Goal: Information Seeking & Learning: Check status

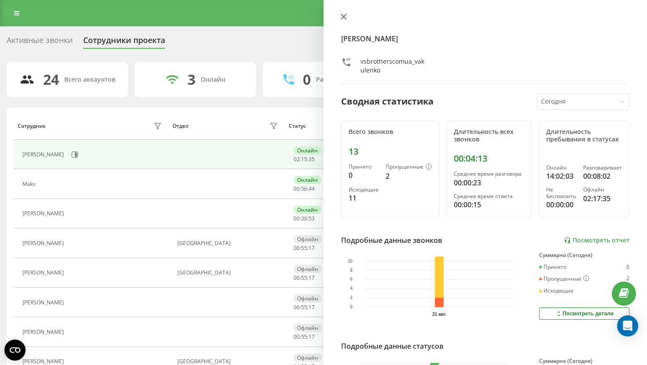
click at [343, 14] on icon at bounding box center [343, 17] width 6 height 6
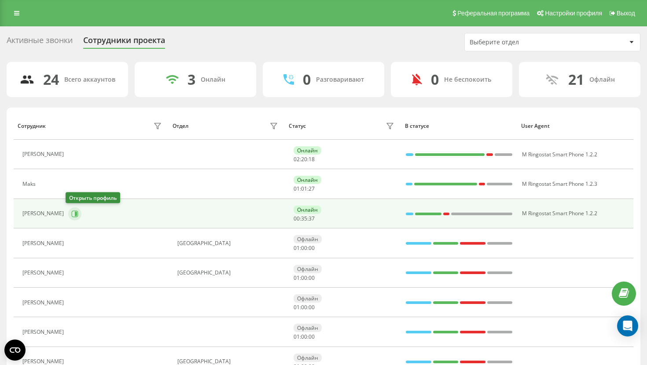
click at [75, 213] on icon at bounding box center [75, 214] width 7 height 7
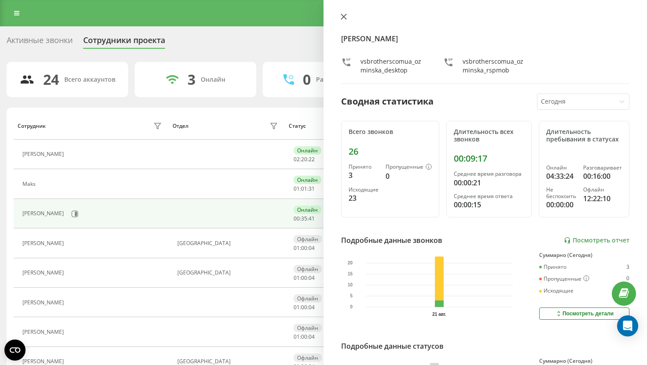
click at [340, 20] on icon at bounding box center [343, 17] width 6 height 6
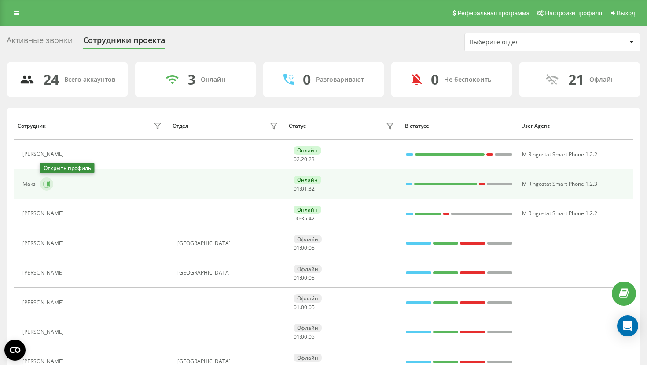
click at [46, 181] on button at bounding box center [46, 184] width 13 height 13
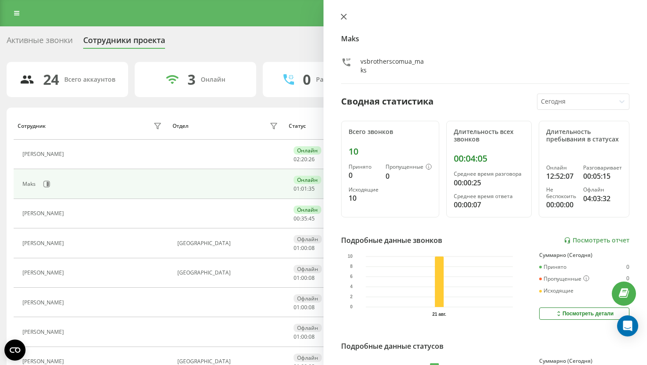
click at [346, 15] on icon at bounding box center [343, 17] width 6 height 6
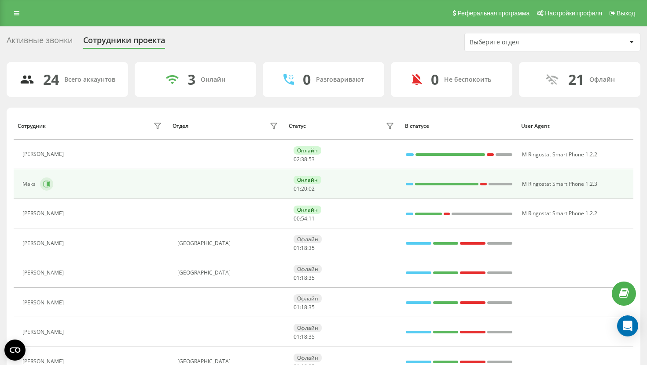
click at [51, 185] on button at bounding box center [46, 184] width 13 height 13
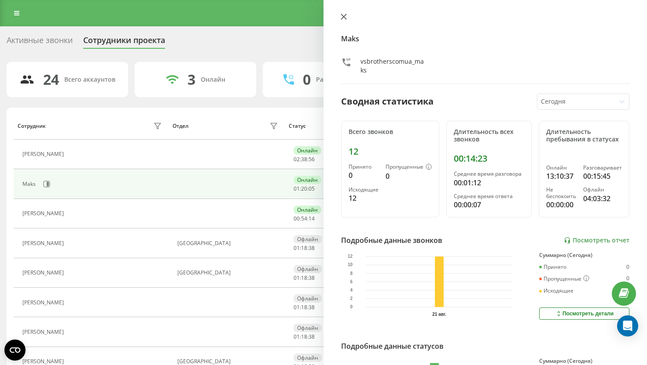
click at [346, 17] on icon at bounding box center [343, 17] width 6 height 6
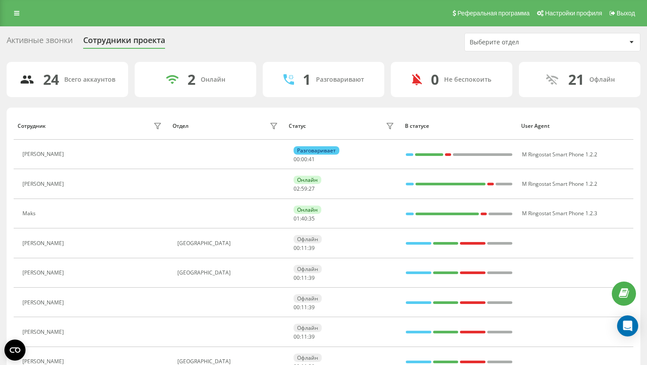
click at [16, 19] on div "Реферальная программа Настройки профиля Выход" at bounding box center [323, 13] width 647 height 26
click at [16, 15] on icon at bounding box center [16, 13] width 5 height 6
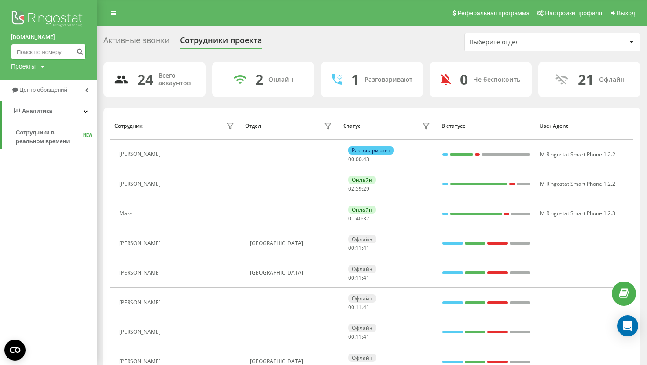
click at [47, 57] on input at bounding box center [48, 52] width 75 height 16
paste input "500161601"
type input "500161601"
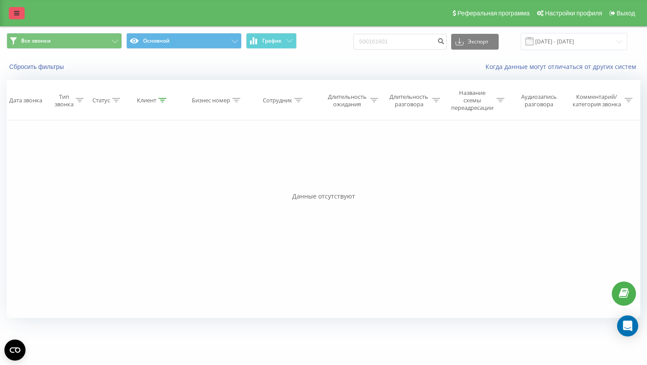
click at [18, 17] on link at bounding box center [17, 13] width 16 height 12
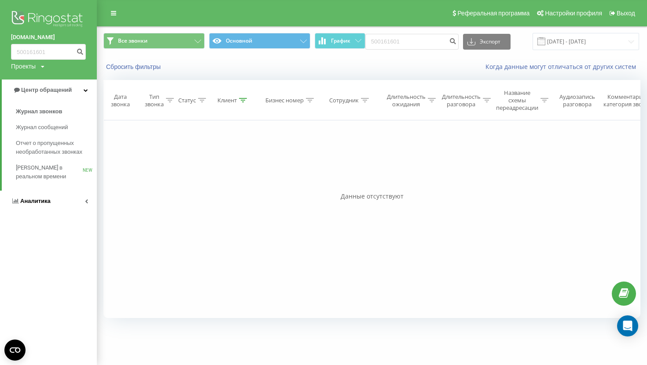
click at [37, 207] on link "Аналитика" at bounding box center [48, 201] width 97 height 21
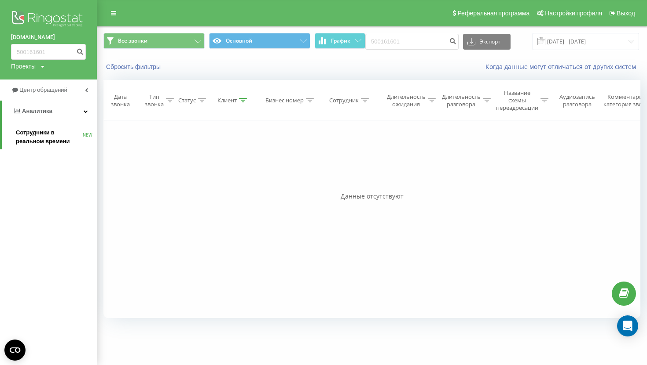
click at [55, 143] on span "Сотрудники в реальном времени" at bounding box center [49, 137] width 67 height 18
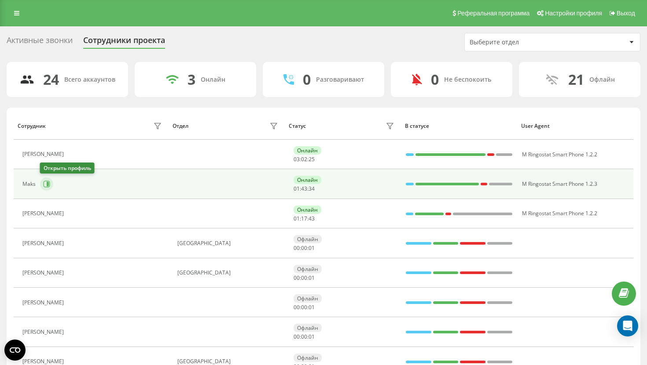
click at [46, 183] on icon at bounding box center [46, 184] width 7 height 7
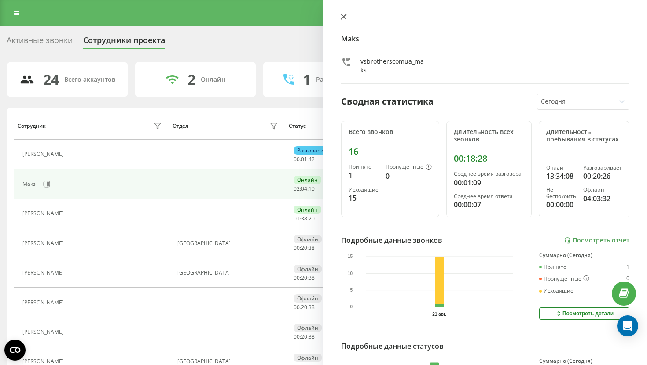
click at [344, 16] on icon at bounding box center [343, 16] width 5 height 5
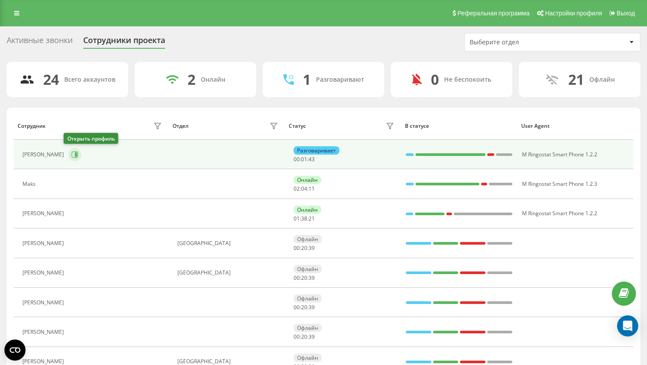
click at [71, 153] on icon at bounding box center [74, 154] width 7 height 7
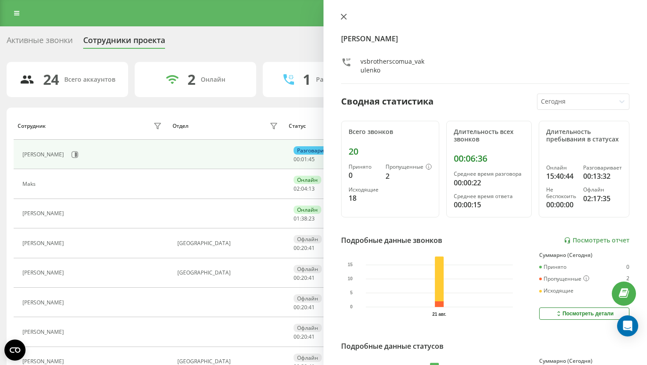
click at [343, 15] on icon at bounding box center [343, 17] width 6 height 6
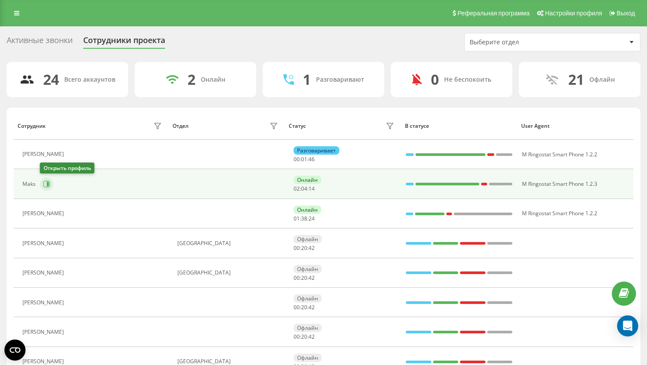
click at [50, 185] on button at bounding box center [46, 184] width 13 height 13
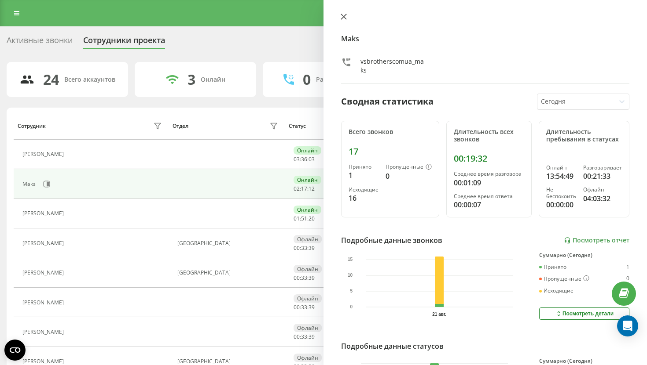
click at [341, 18] on icon at bounding box center [343, 17] width 6 height 6
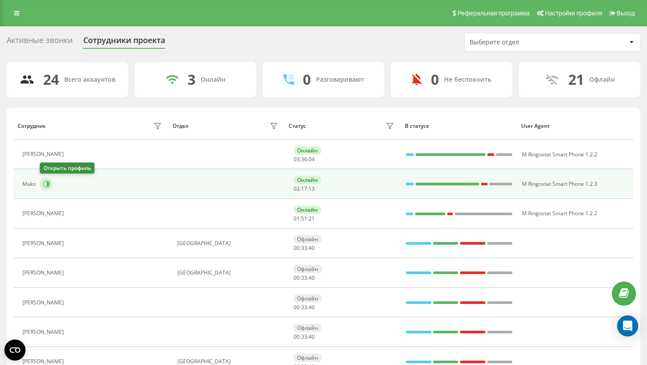
click at [48, 182] on icon at bounding box center [46, 184] width 7 height 7
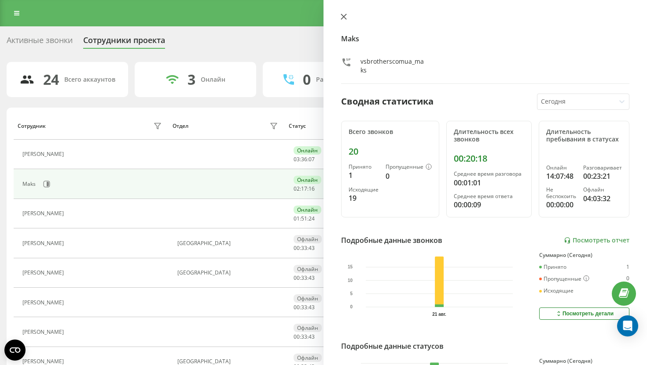
click at [343, 17] on icon at bounding box center [343, 16] width 5 height 5
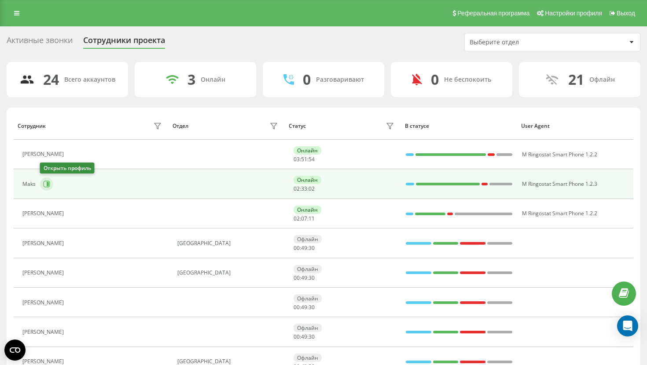
click at [45, 188] on button at bounding box center [46, 184] width 13 height 13
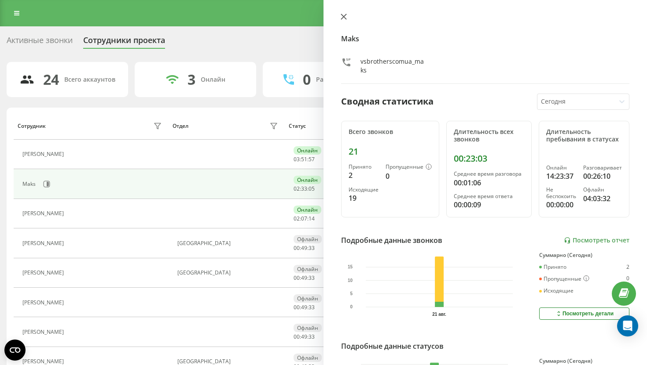
click at [341, 15] on icon at bounding box center [343, 17] width 6 height 6
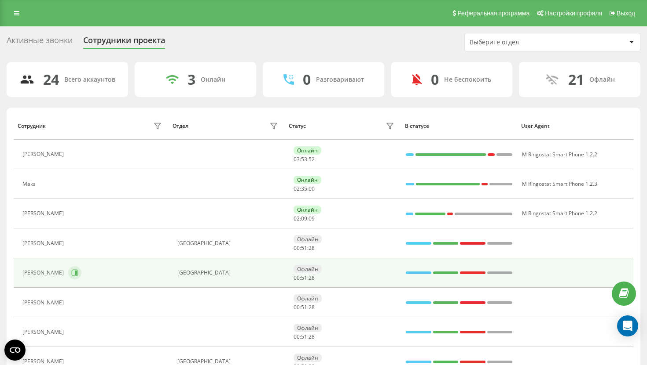
click at [75, 278] on button at bounding box center [74, 273] width 13 height 13
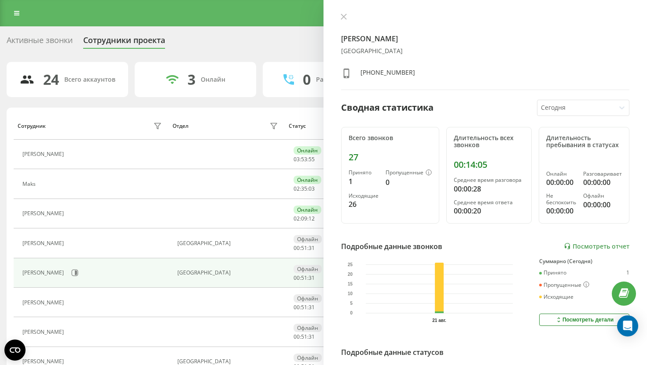
click at [341, 11] on div "Yakovets Kristina Киев +380638804185 Сводная статистика Сегодня Всего звонков 2…" at bounding box center [484, 182] width 323 height 365
click at [343, 16] on icon at bounding box center [343, 16] width 5 height 5
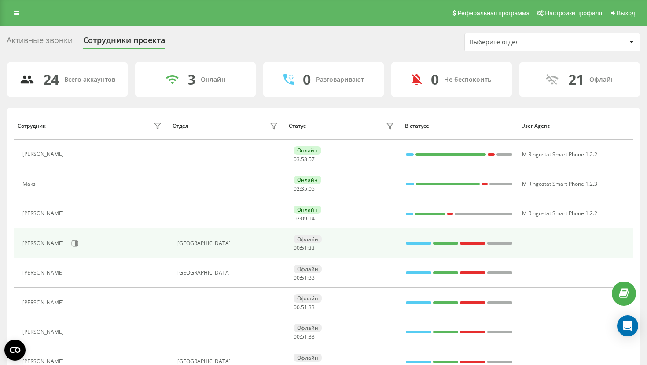
scroll to position [121, 0]
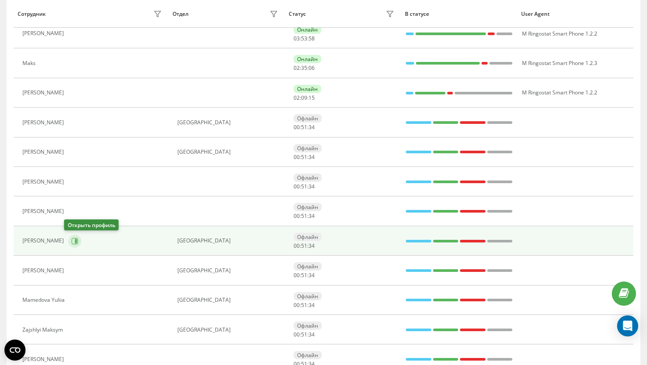
click at [71, 242] on icon at bounding box center [74, 241] width 7 height 7
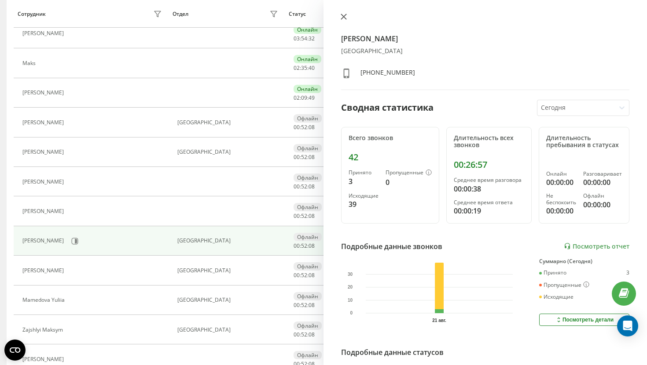
click at [340, 14] on icon at bounding box center [343, 17] width 6 height 6
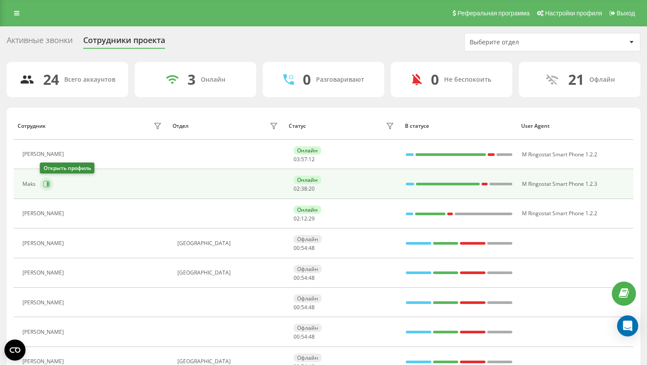
click at [50, 186] on button at bounding box center [46, 184] width 13 height 13
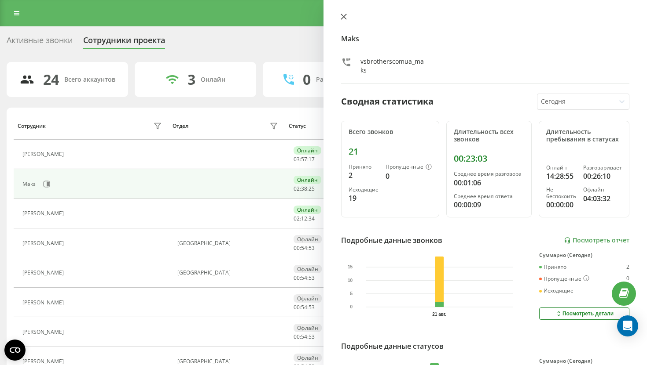
click at [347, 17] on button at bounding box center [343, 17] width 11 height 8
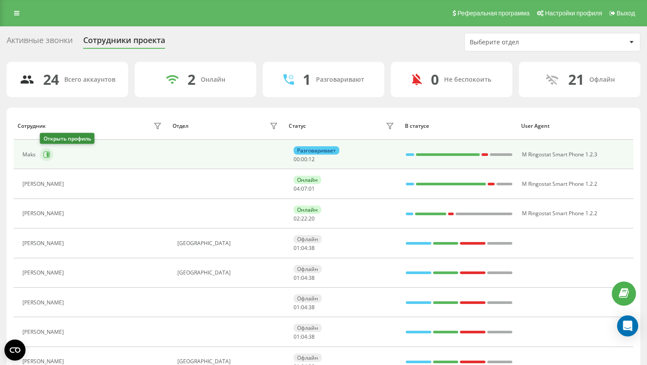
click at [45, 157] on icon at bounding box center [46, 154] width 7 height 7
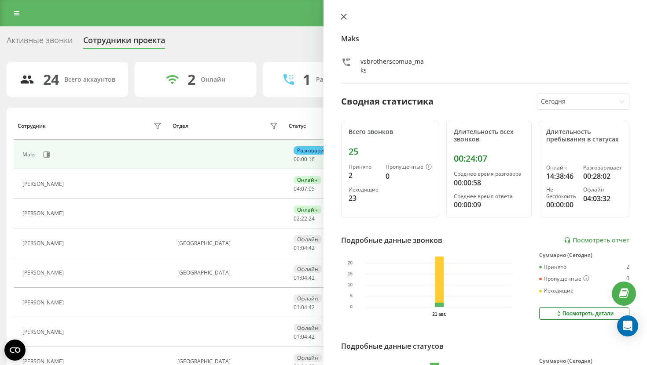
click at [344, 15] on icon at bounding box center [343, 17] width 6 height 6
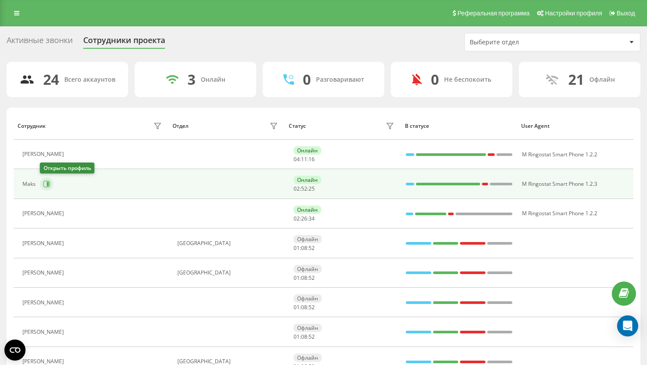
click at [40, 184] on button at bounding box center [46, 184] width 13 height 13
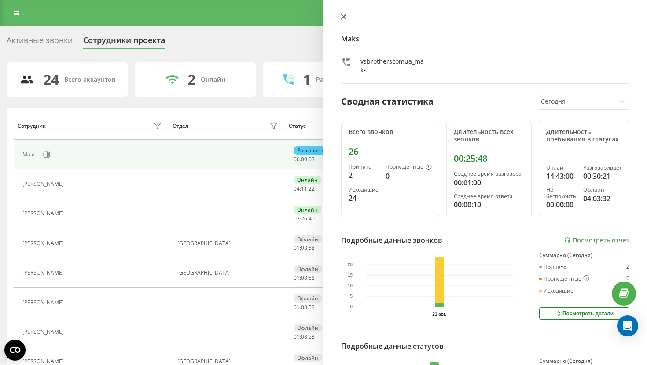
click at [343, 18] on icon at bounding box center [343, 16] width 5 height 5
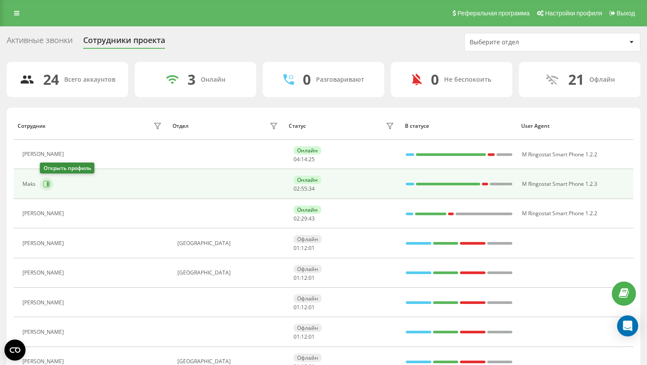
click at [44, 186] on icon at bounding box center [46, 184] width 7 height 7
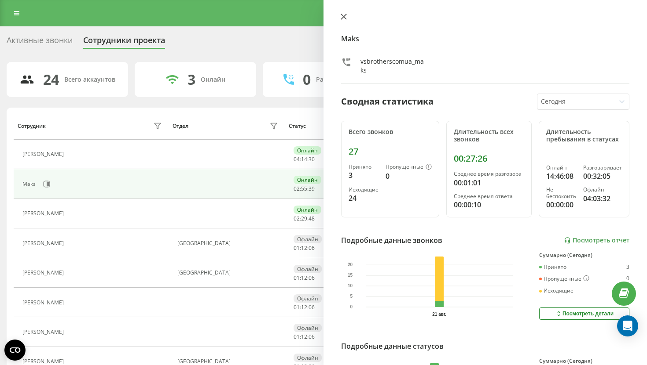
click at [346, 17] on icon at bounding box center [343, 17] width 6 height 6
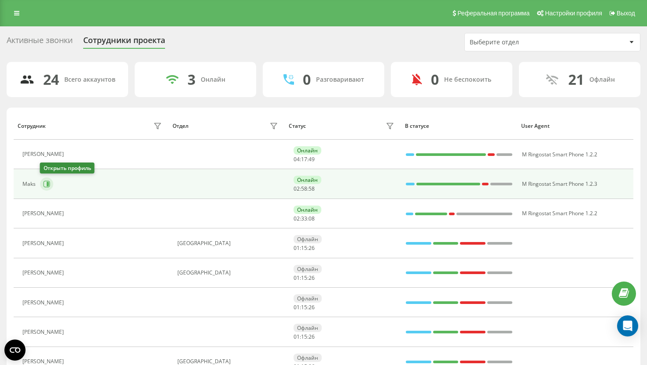
click at [51, 181] on button at bounding box center [46, 184] width 13 height 13
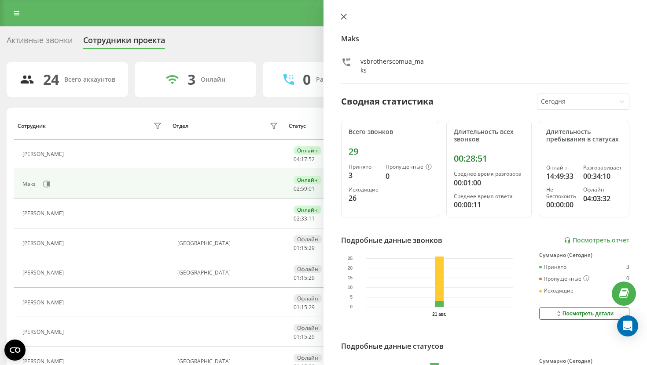
click at [345, 17] on icon at bounding box center [343, 17] width 6 height 6
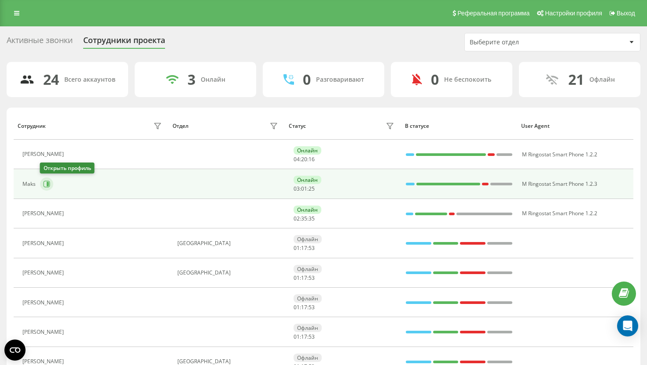
click at [47, 190] on button at bounding box center [46, 184] width 13 height 13
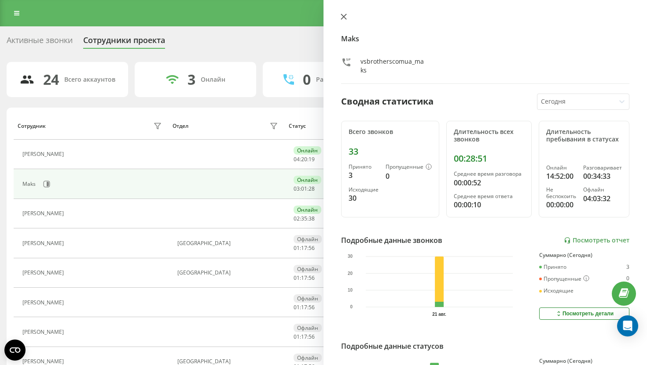
click at [342, 18] on icon at bounding box center [343, 16] width 5 height 5
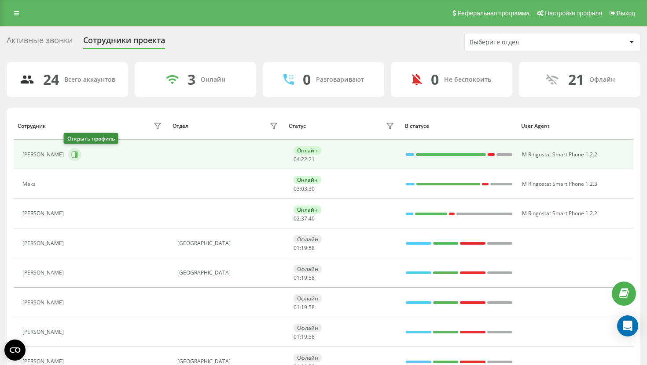
click at [73, 152] on icon at bounding box center [74, 154] width 7 height 7
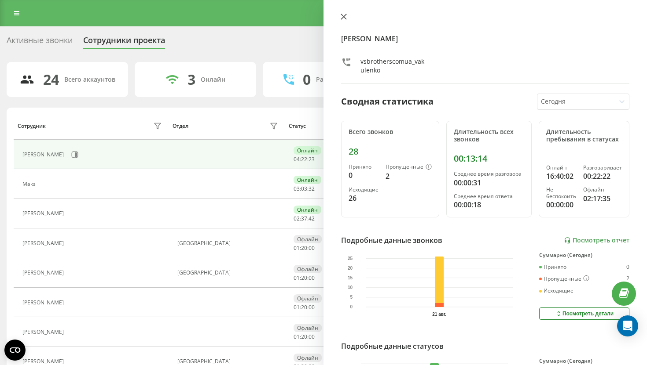
click at [341, 18] on icon at bounding box center [343, 17] width 6 height 6
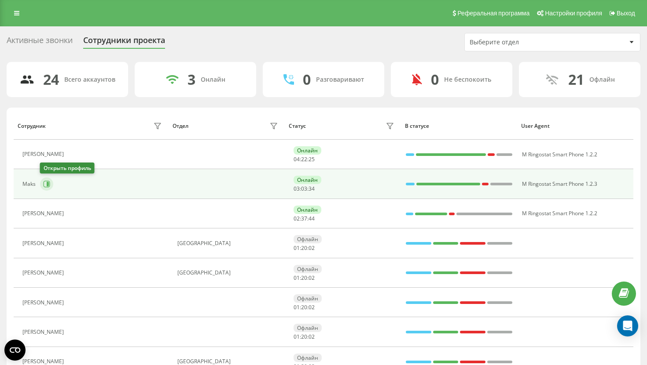
click at [47, 184] on icon at bounding box center [48, 184] width 2 height 4
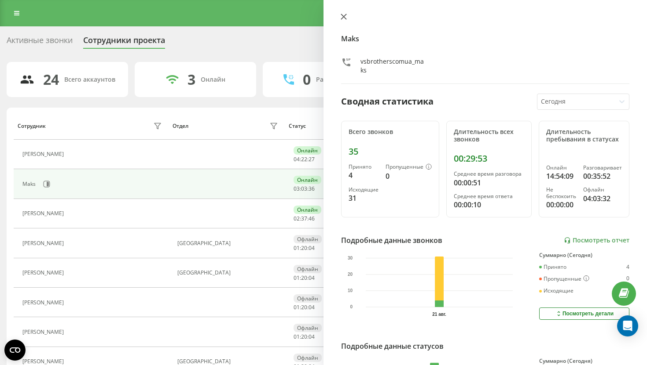
click at [338, 18] on button at bounding box center [343, 17] width 11 height 8
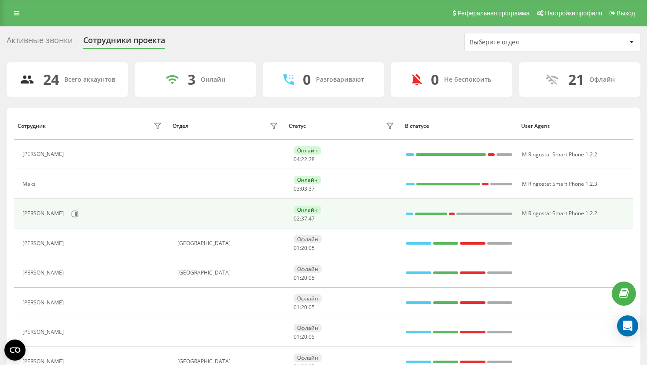
click at [67, 219] on div "[PERSON_NAME]" at bounding box center [92, 214] width 141 height 15
click at [75, 213] on icon at bounding box center [76, 214] width 2 height 4
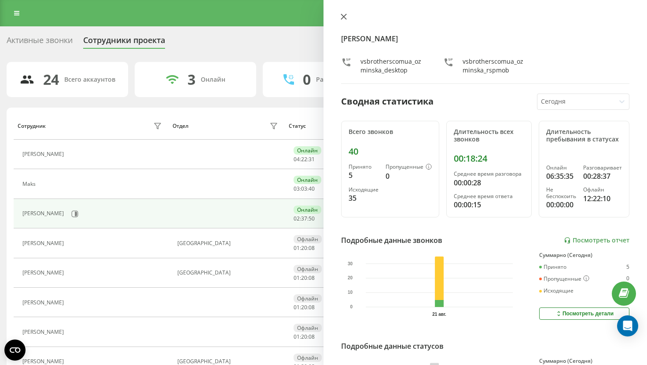
click at [344, 15] on icon at bounding box center [343, 17] width 6 height 6
